Goal: Find specific page/section: Find specific page/section

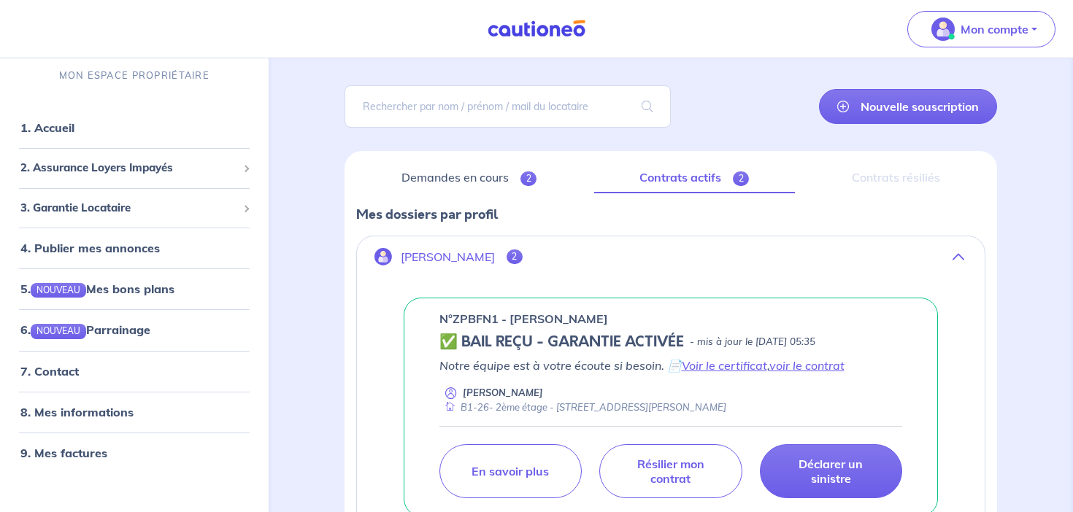
scroll to position [74, 0]
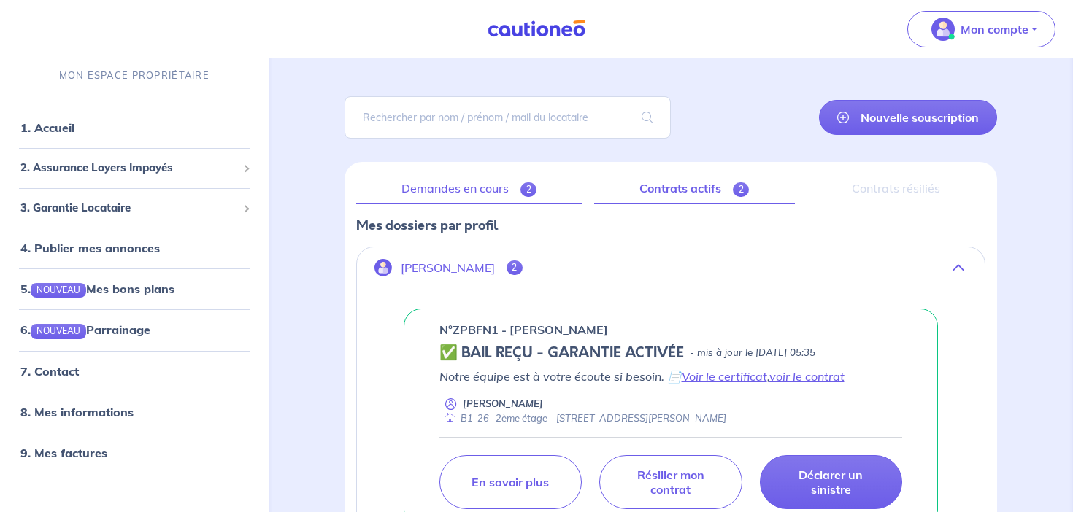
click at [503, 182] on link "Demandes en cours 2" at bounding box center [469, 189] width 226 height 31
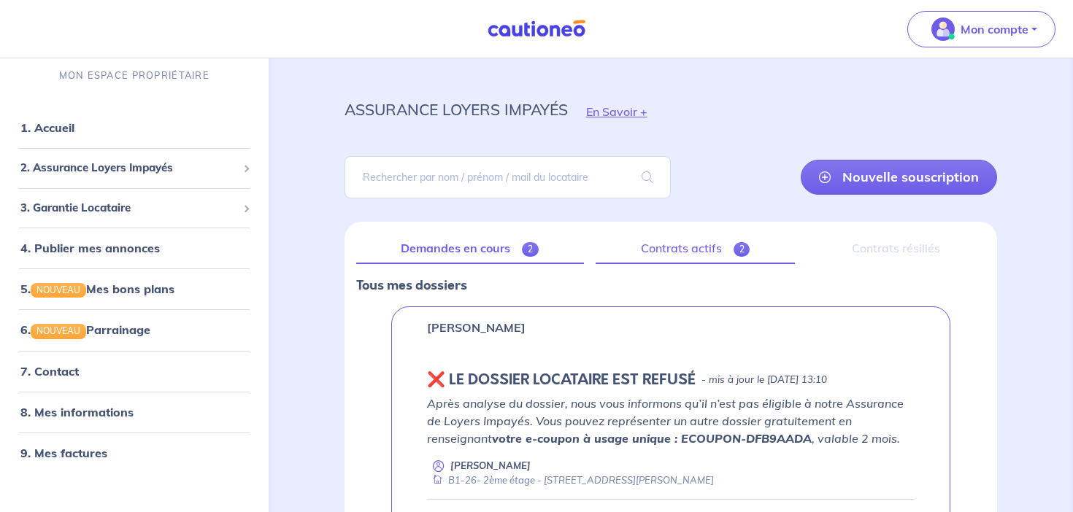
click at [664, 263] on link "Contrats actifs 2" at bounding box center [695, 249] width 199 height 31
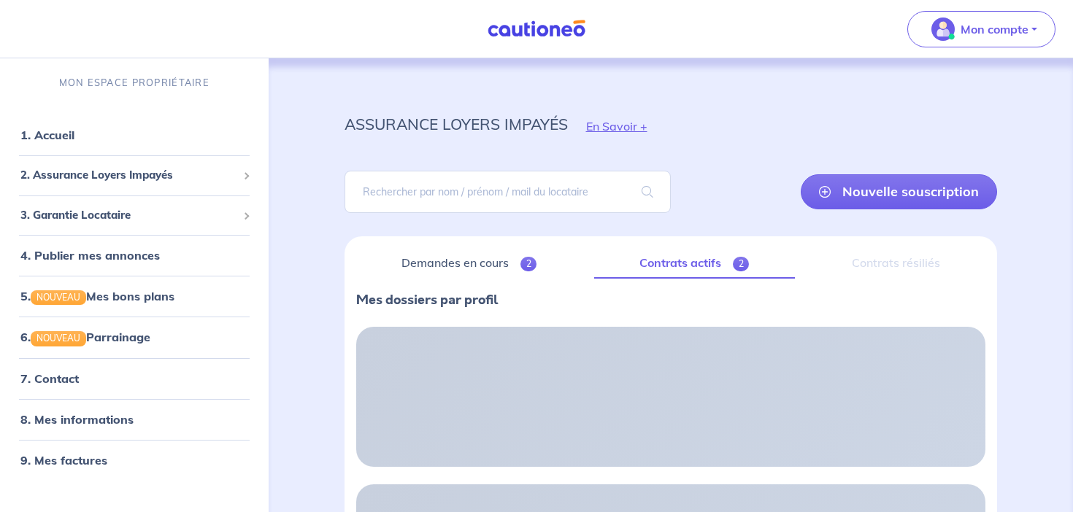
click at [885, 270] on div "Contrats résiliés" at bounding box center [896, 263] width 179 height 31
click at [892, 256] on div "Contrats résiliés" at bounding box center [896, 263] width 179 height 31
